Goal: Information Seeking & Learning: Find specific fact

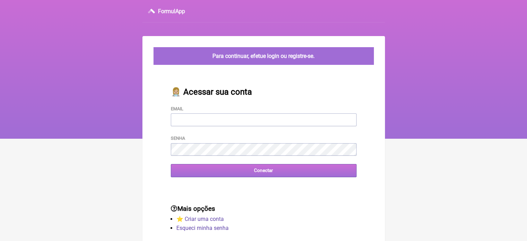
type input "vini_paschoal@yahoo.com.br"
click at [225, 173] on input "Conectar" at bounding box center [264, 170] width 186 height 13
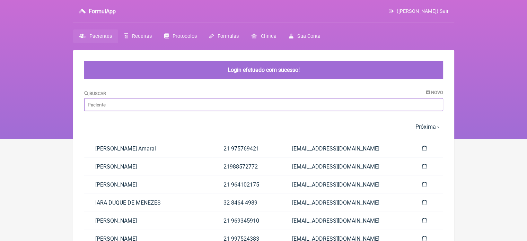
click at [196, 100] on input "Buscar" at bounding box center [263, 104] width 359 height 13
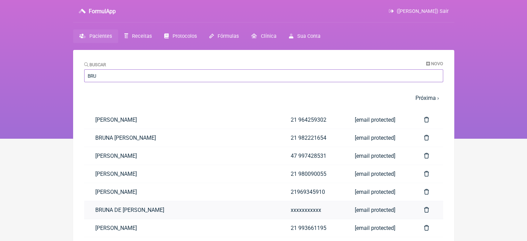
type input "BRU"
click at [177, 209] on link "BRUNA DE [PERSON_NAME]" at bounding box center [181, 210] width 195 height 18
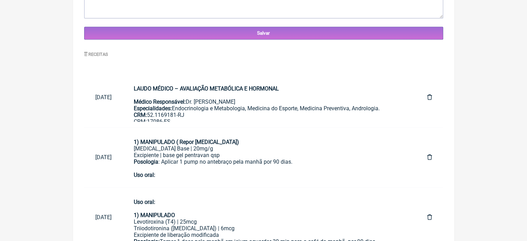
scroll to position [326, 0]
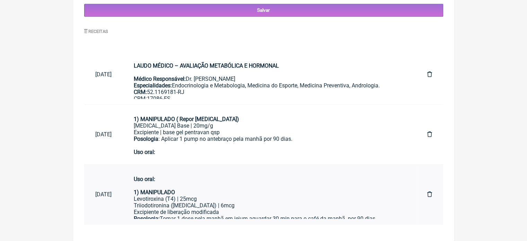
click at [201, 208] on div "Levotiroxina (T4) | 25mcg Triiodotironina ([MEDICAL_DATA]) | 6mcg Excipiente de…" at bounding box center [269, 208] width 271 height 26
click at [175, 121] on strong "1) MANIPULADO ( Repor [MEDICAL_DATA])" at bounding box center [186, 119] width 105 height 7
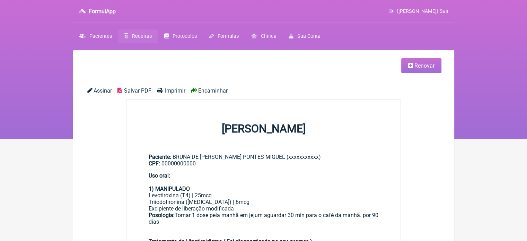
drag, startPoint x: 526, startPoint y: 64, endPoint x: 531, endPoint y: 117, distance: 53.6
click at [526, 117] on html "FormulApp (VINICIUS VIEIRA PASCHOAL) Sair Pacientes Receitas Protocolos Fórmula…" at bounding box center [263, 69] width 527 height 138
